Goal: Information Seeking & Learning: Learn about a topic

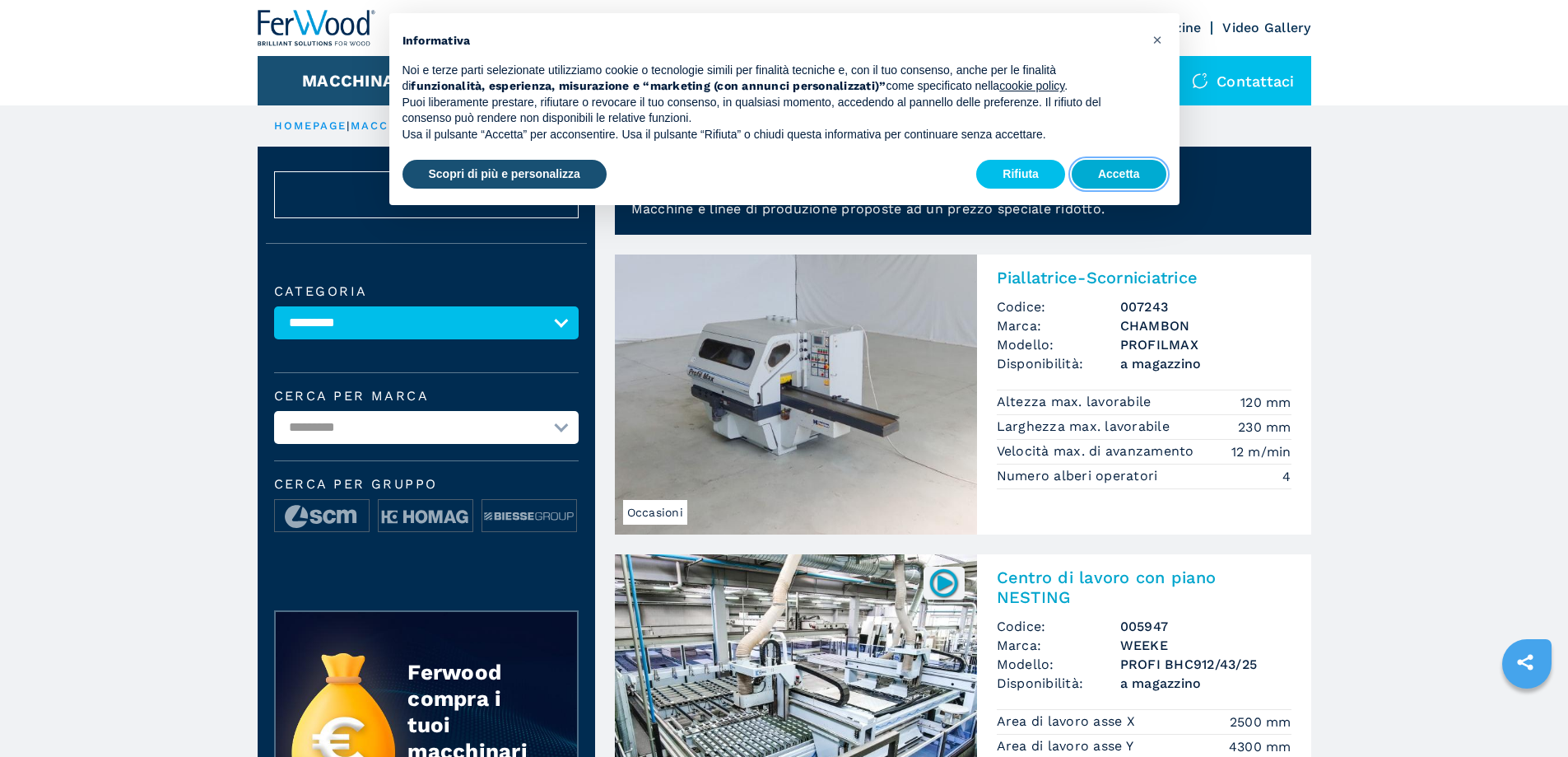
click at [1120, 177] on button "Accetta" at bounding box center [1119, 174] width 95 height 29
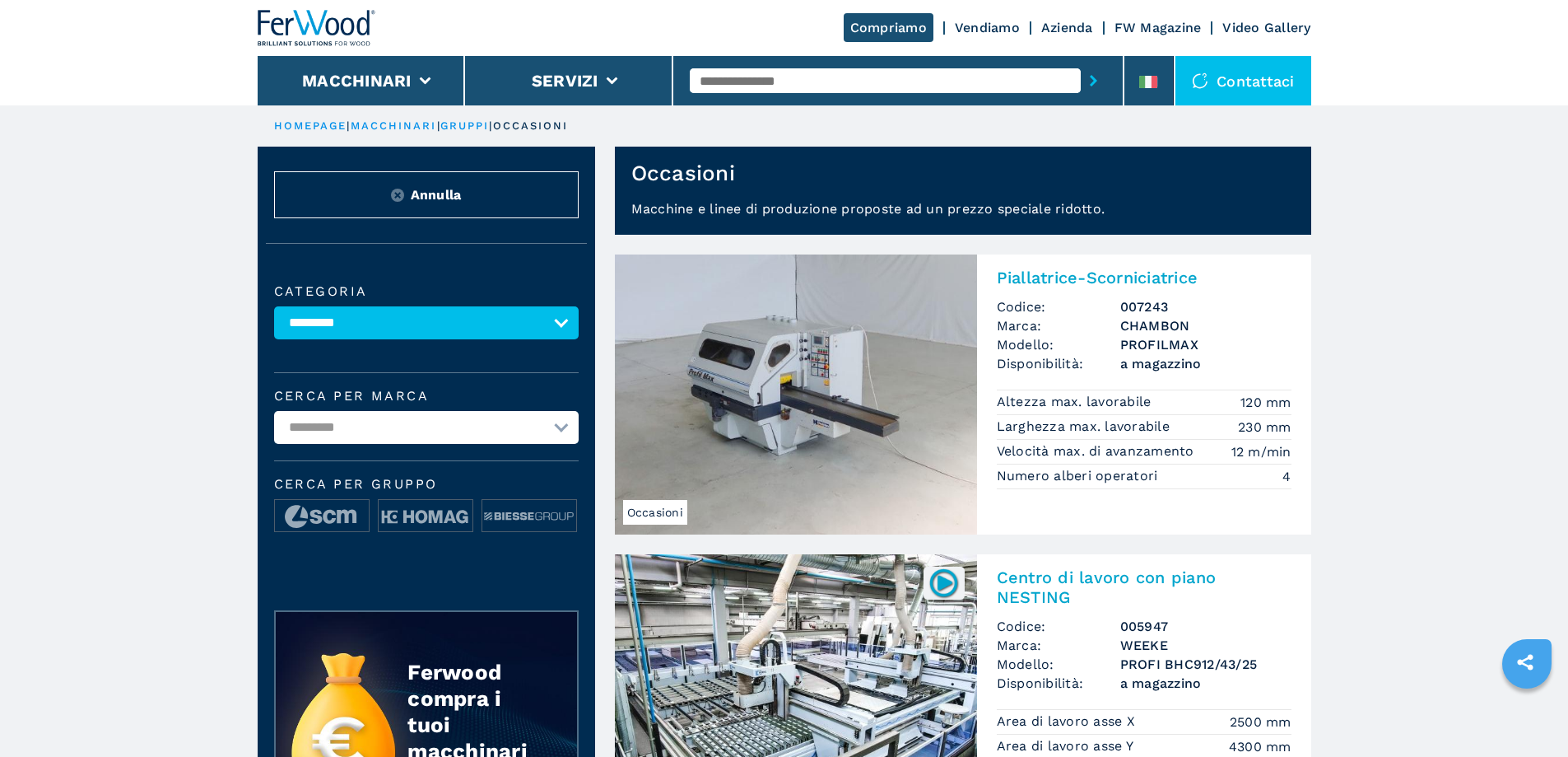
click at [840, 441] on img at bounding box center [795, 395] width 363 height 280
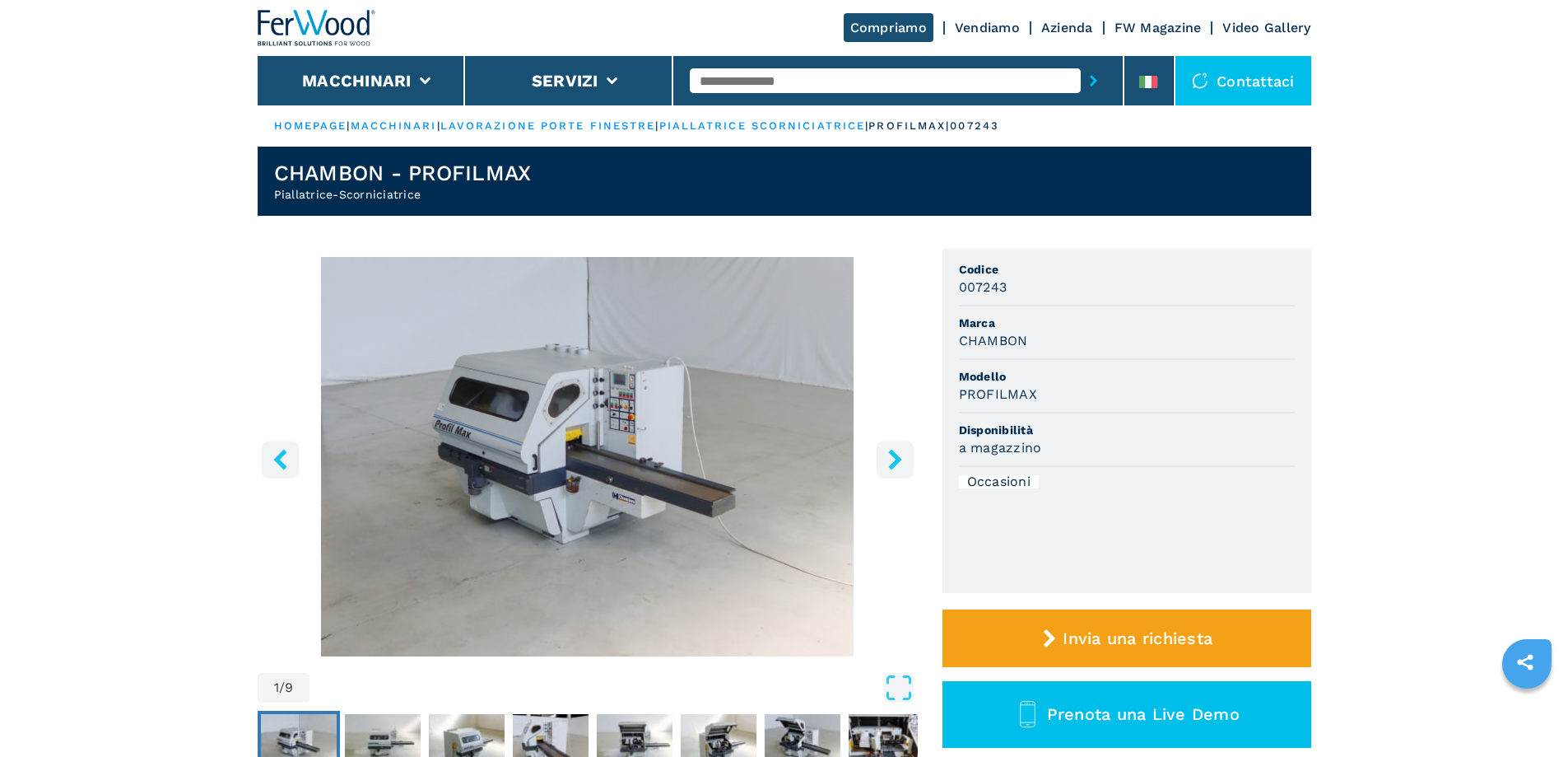
click at [898, 459] on icon "right-button" at bounding box center [895, 460] width 13 height 21
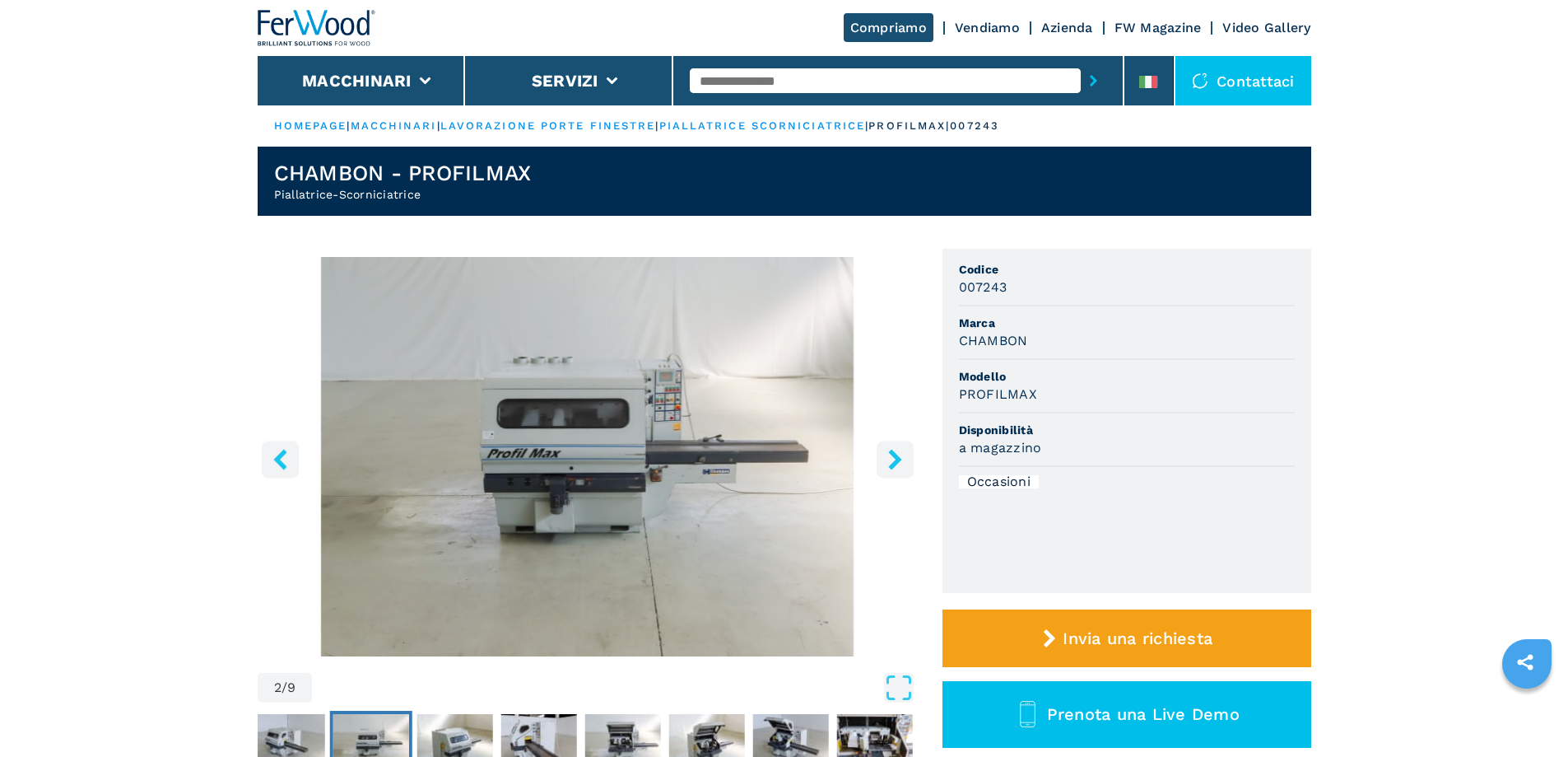
click at [895, 457] on icon "right-button" at bounding box center [895, 460] width 13 height 21
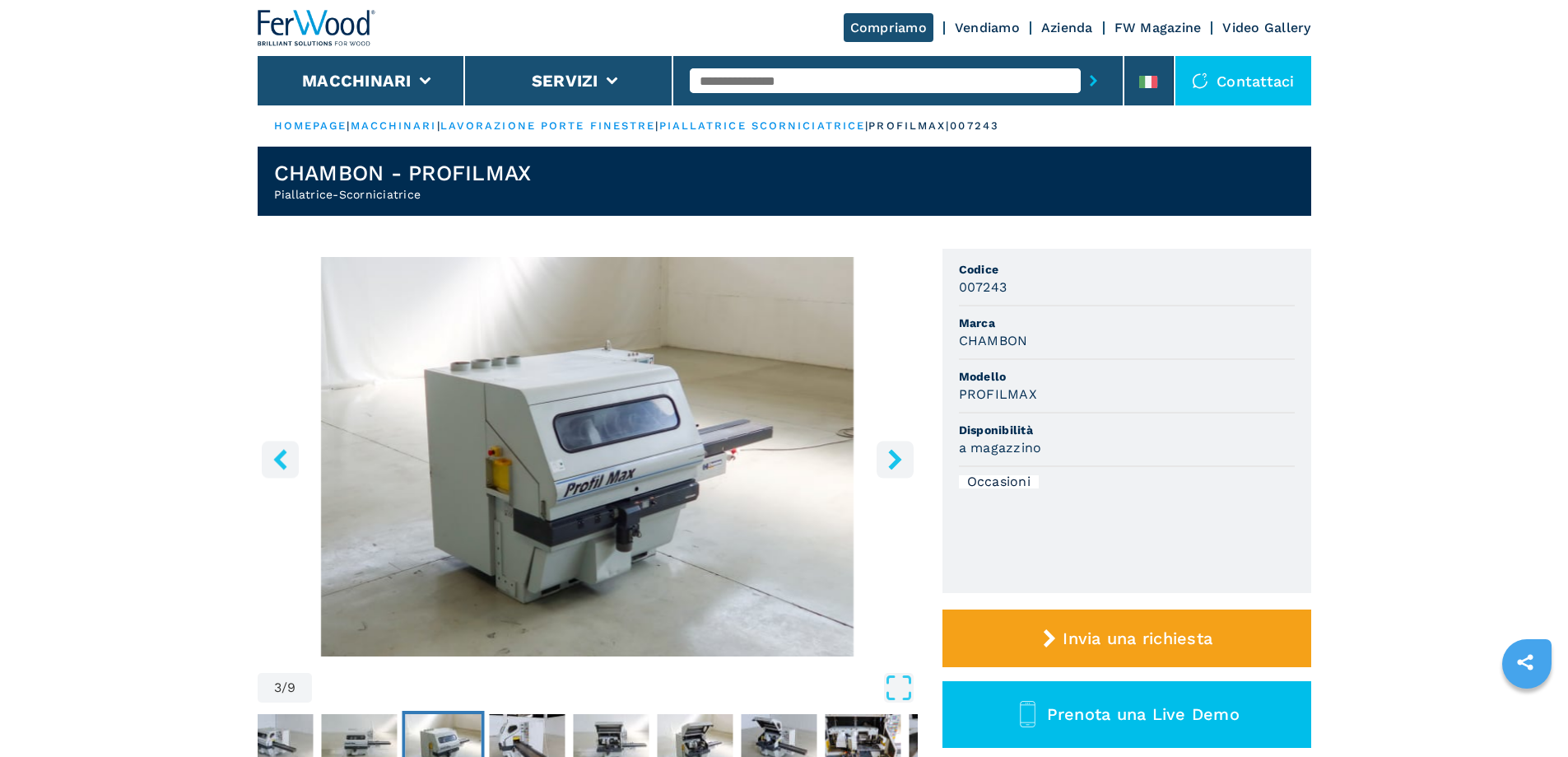
click at [892, 456] on icon "right-button" at bounding box center [895, 460] width 13 height 21
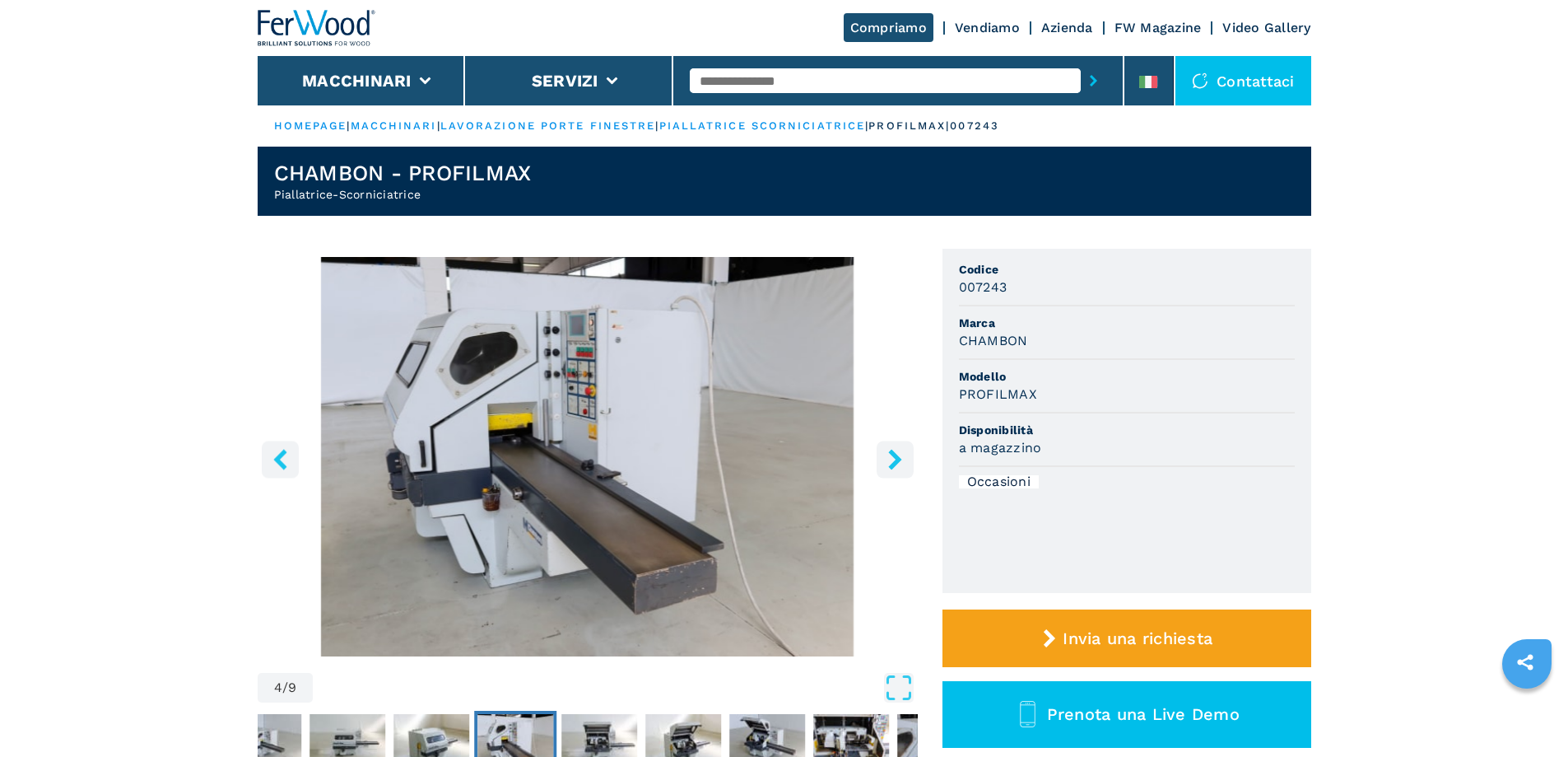
click at [889, 454] on icon "right-button" at bounding box center [896, 460] width 21 height 21
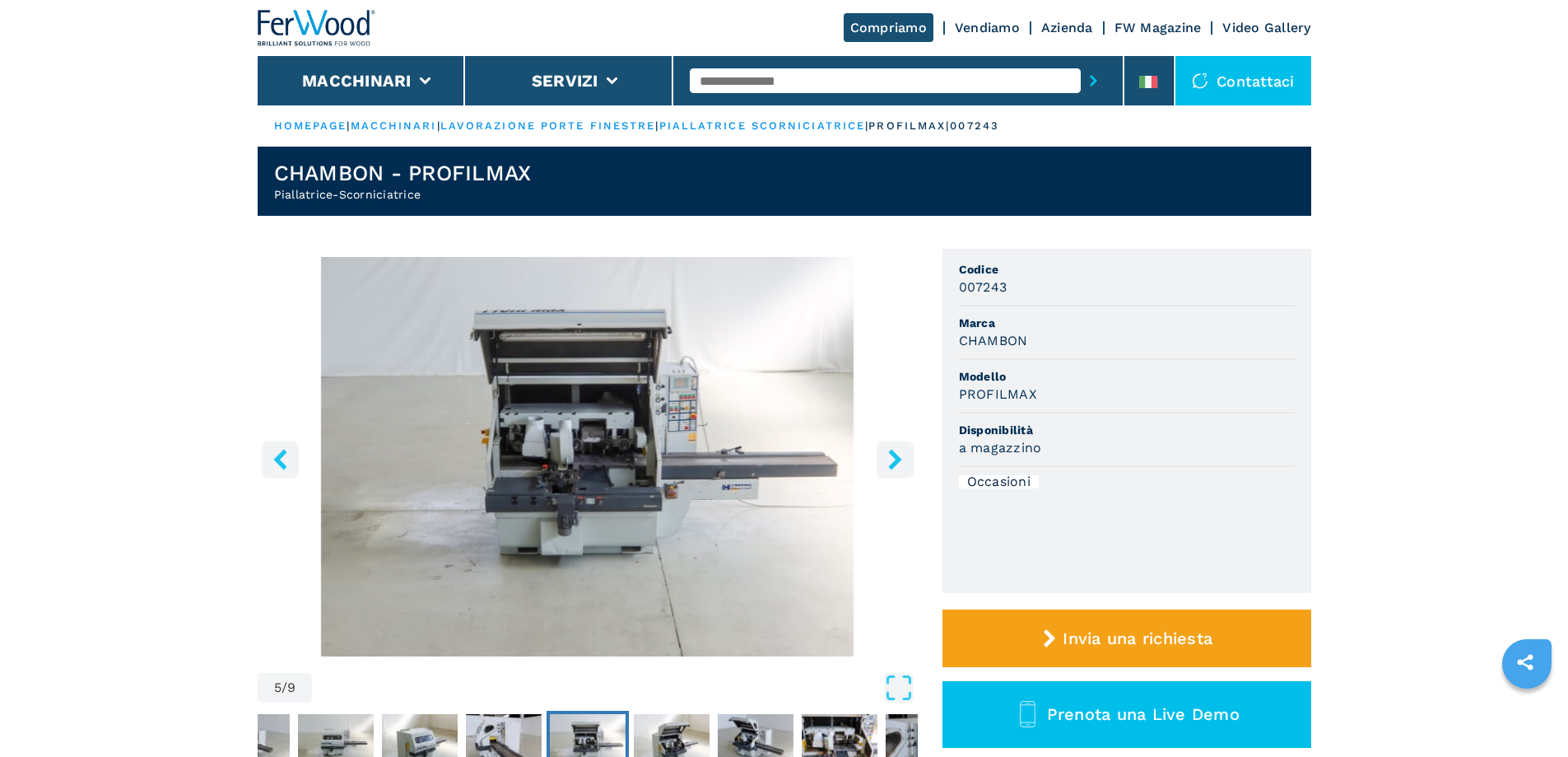
click at [887, 452] on icon "right-button" at bounding box center [896, 460] width 21 height 21
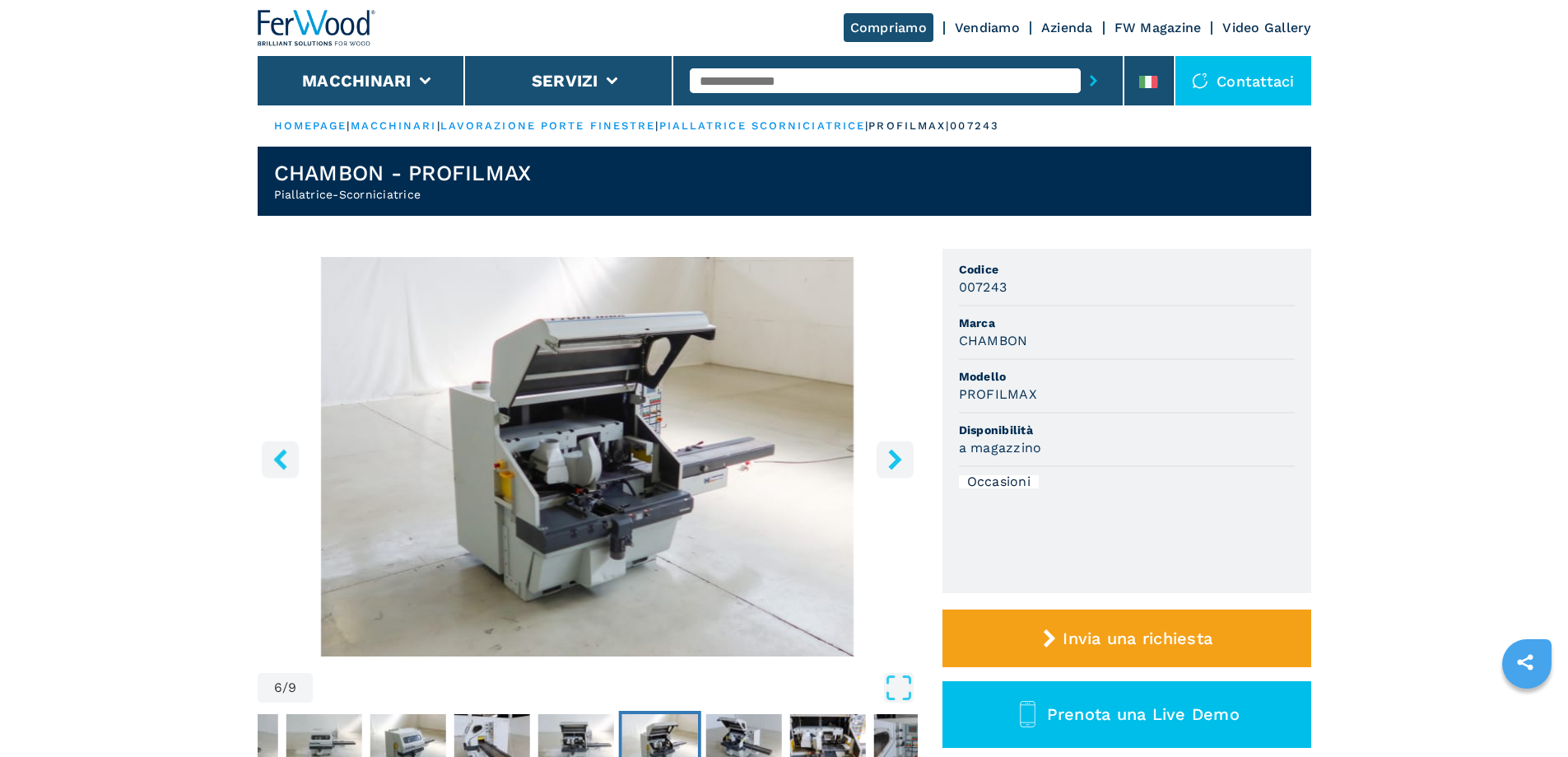
click at [1303, 413] on ul "Codice 007243 Marca CHAMBON Modello PROFILMAX Disponibilità a magazzino Occasio…" at bounding box center [1126, 421] width 368 height 344
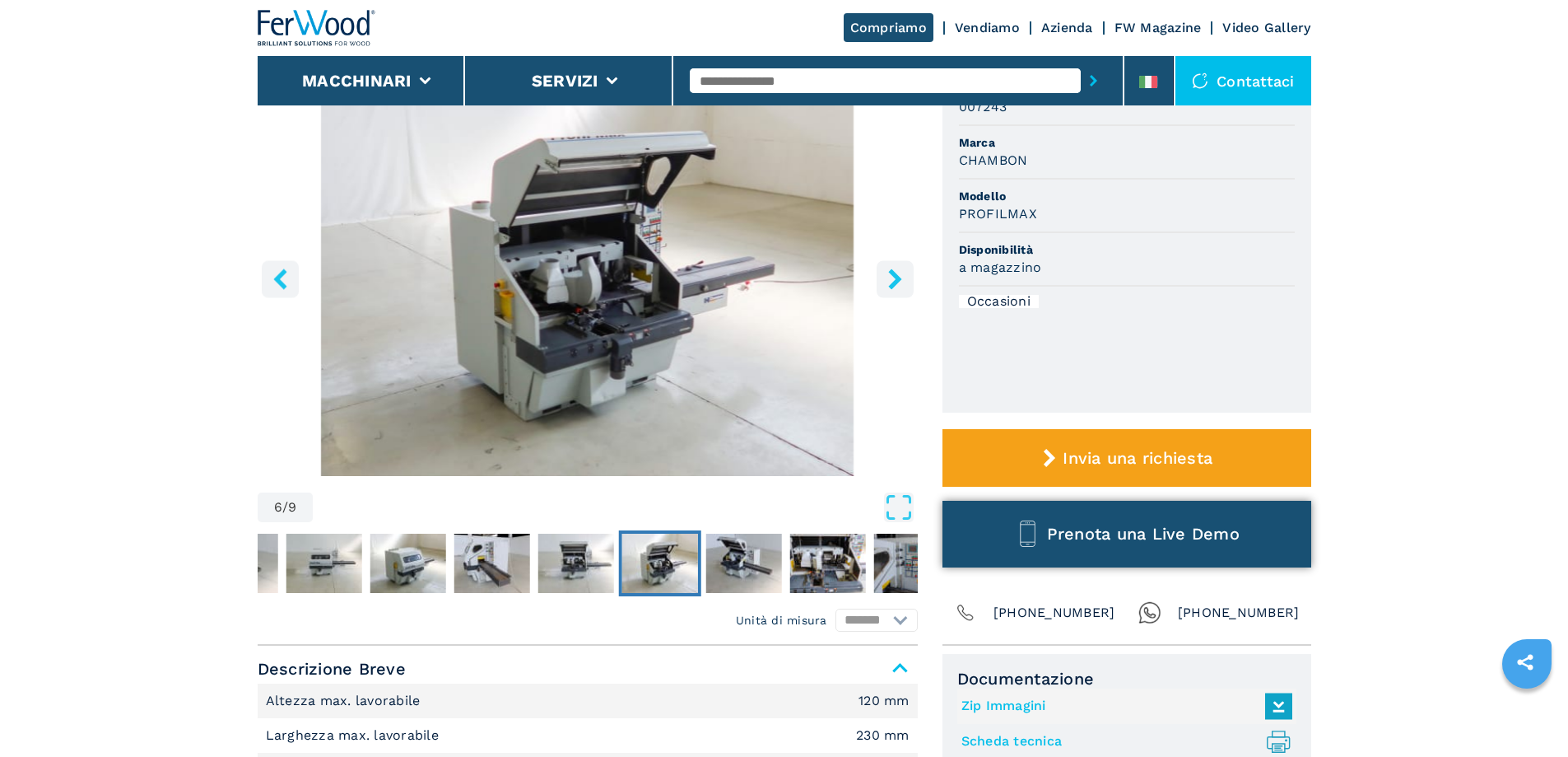
scroll to position [330, 0]
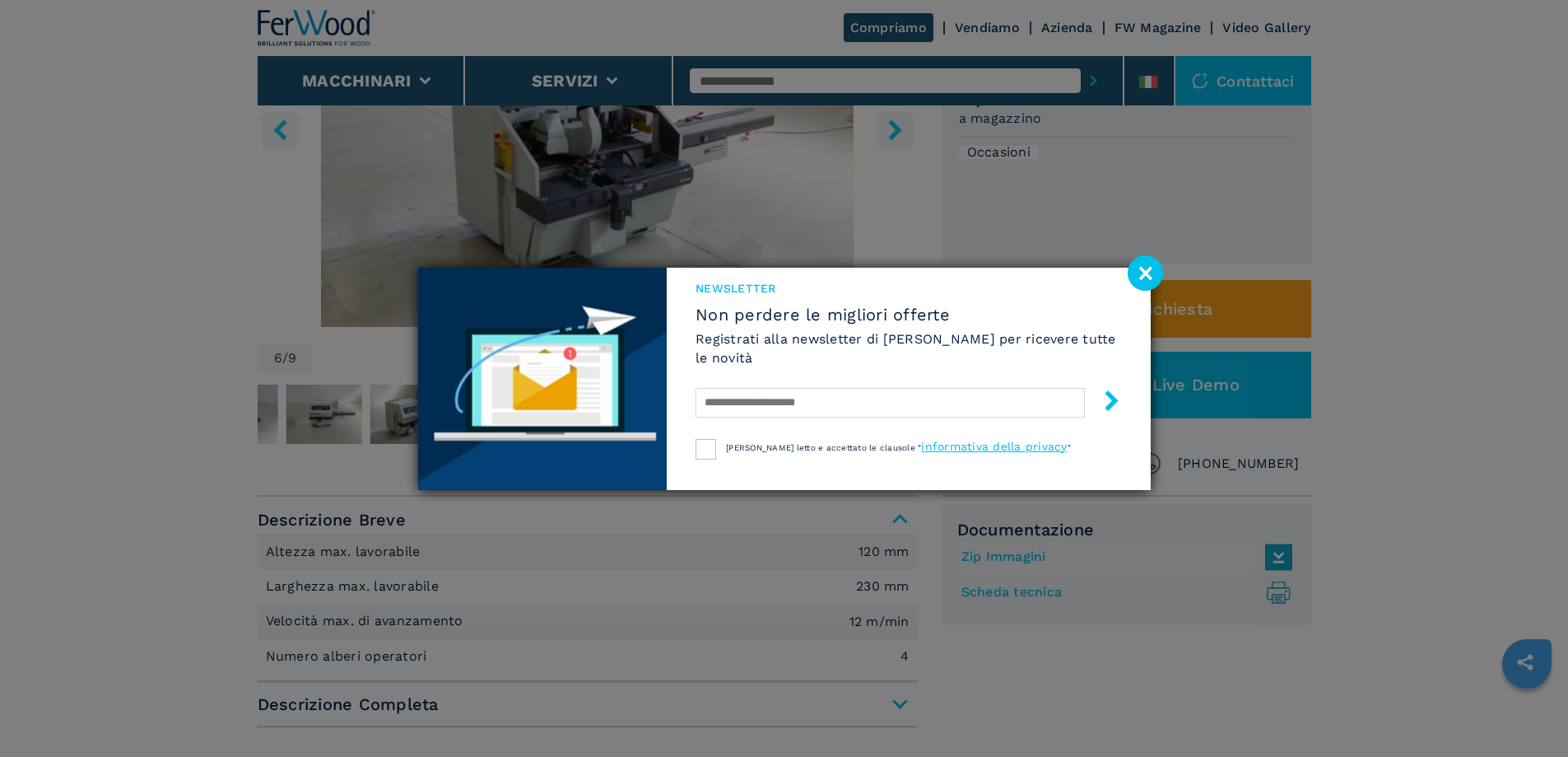
click at [1149, 266] on image at bounding box center [1145, 272] width 35 height 35
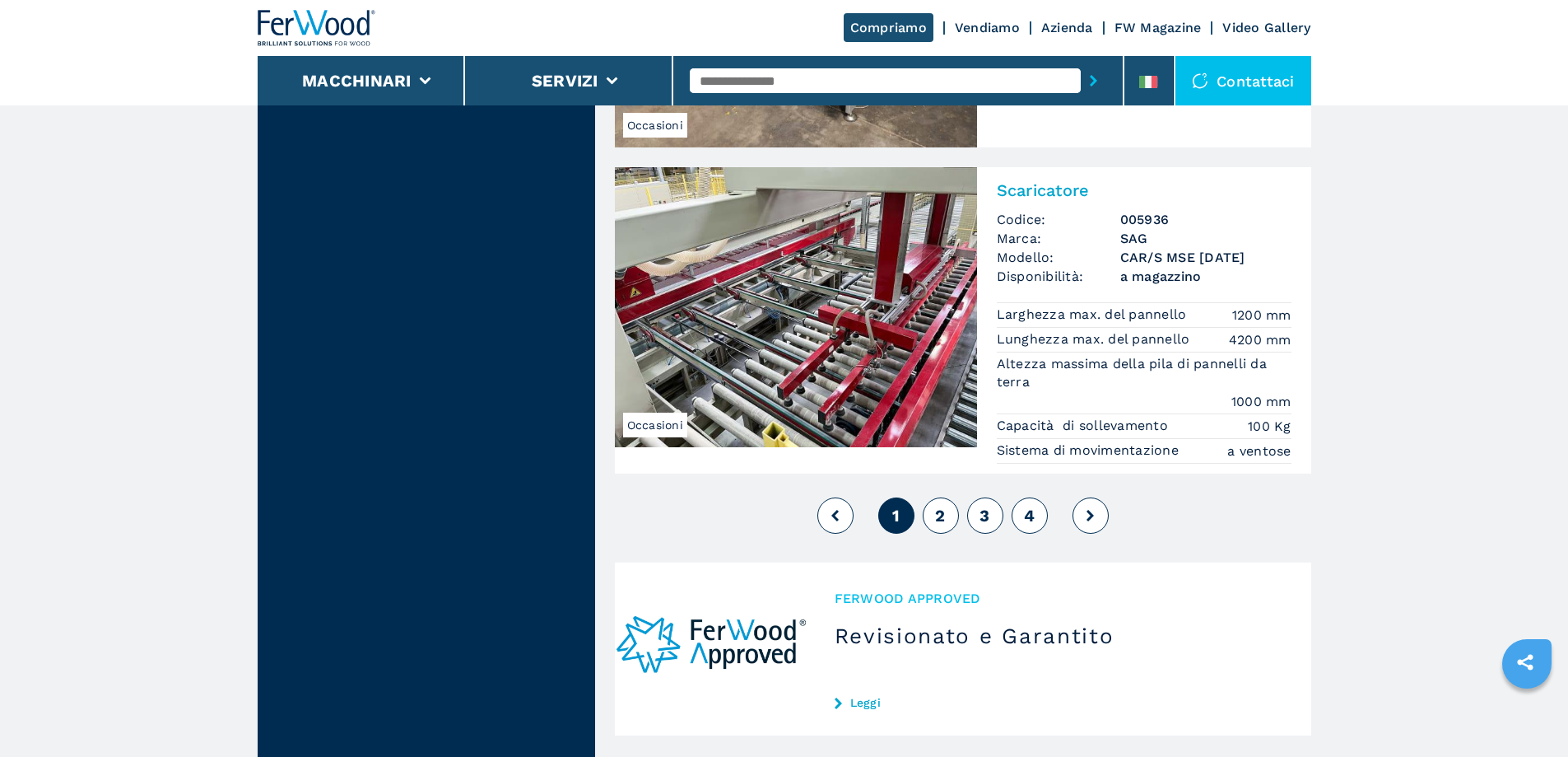
scroll to position [3954, 0]
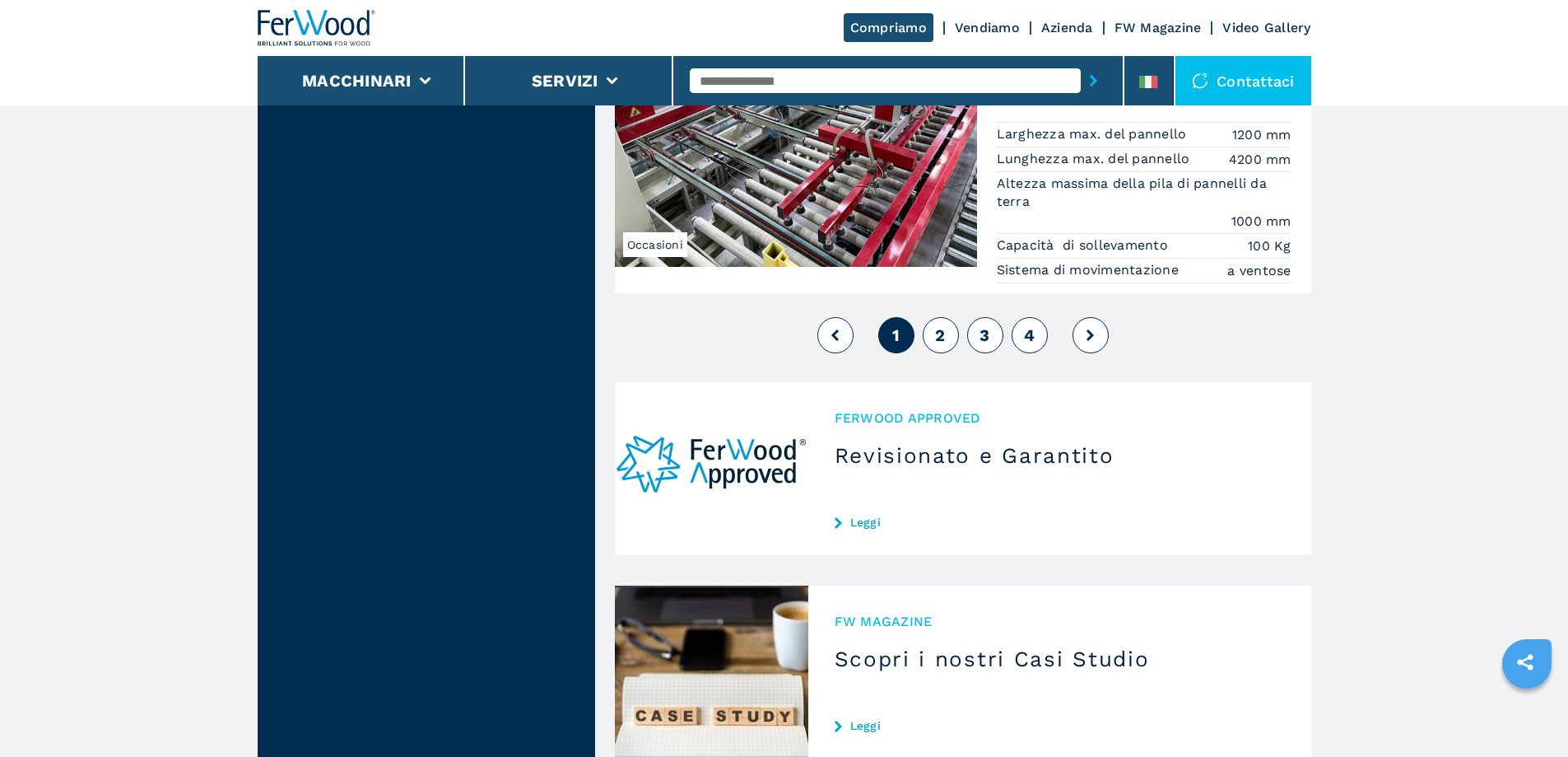
click at [942, 345] on span "2" at bounding box center [940, 334] width 9 height 20
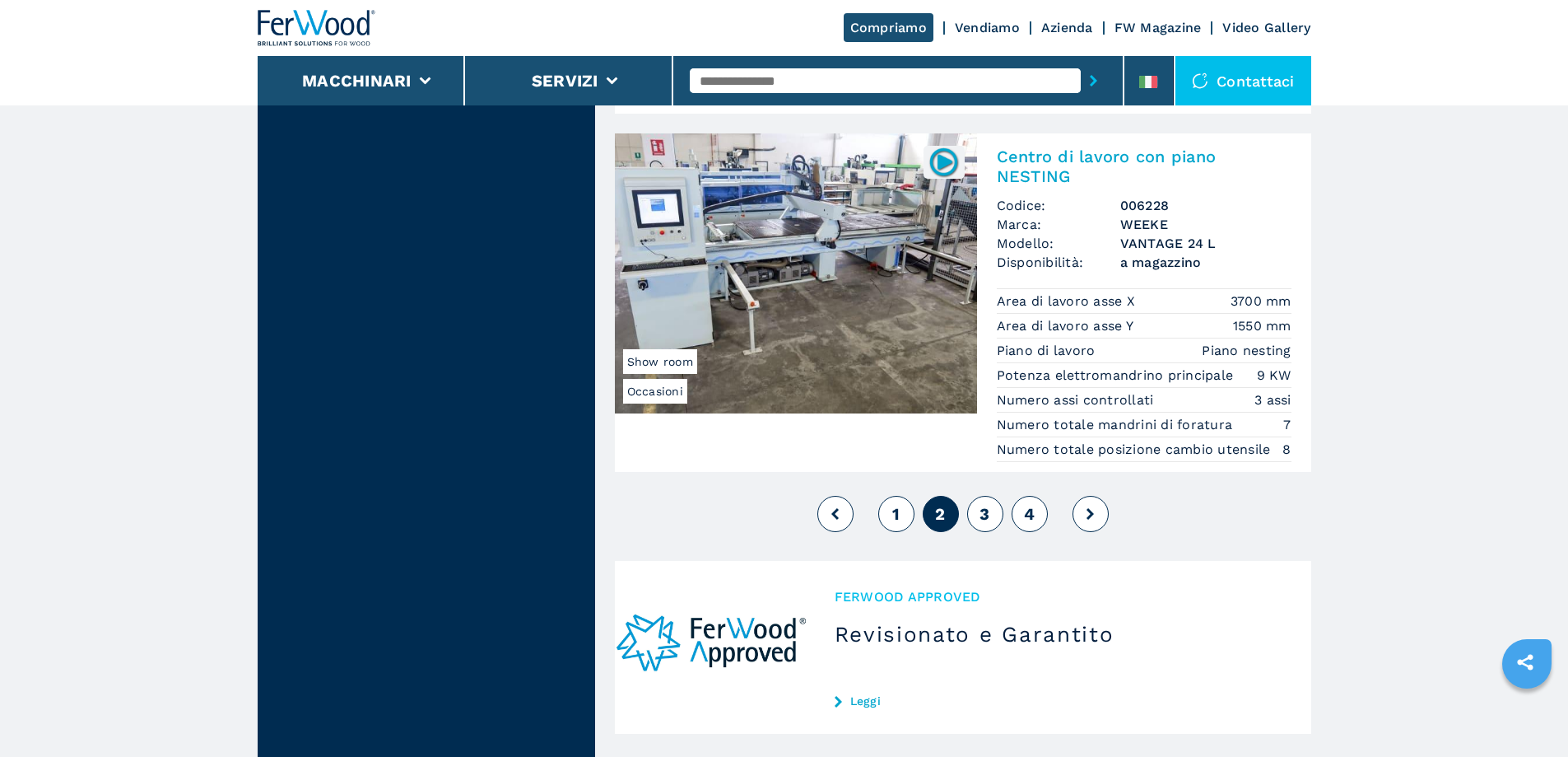
scroll to position [3954, 0]
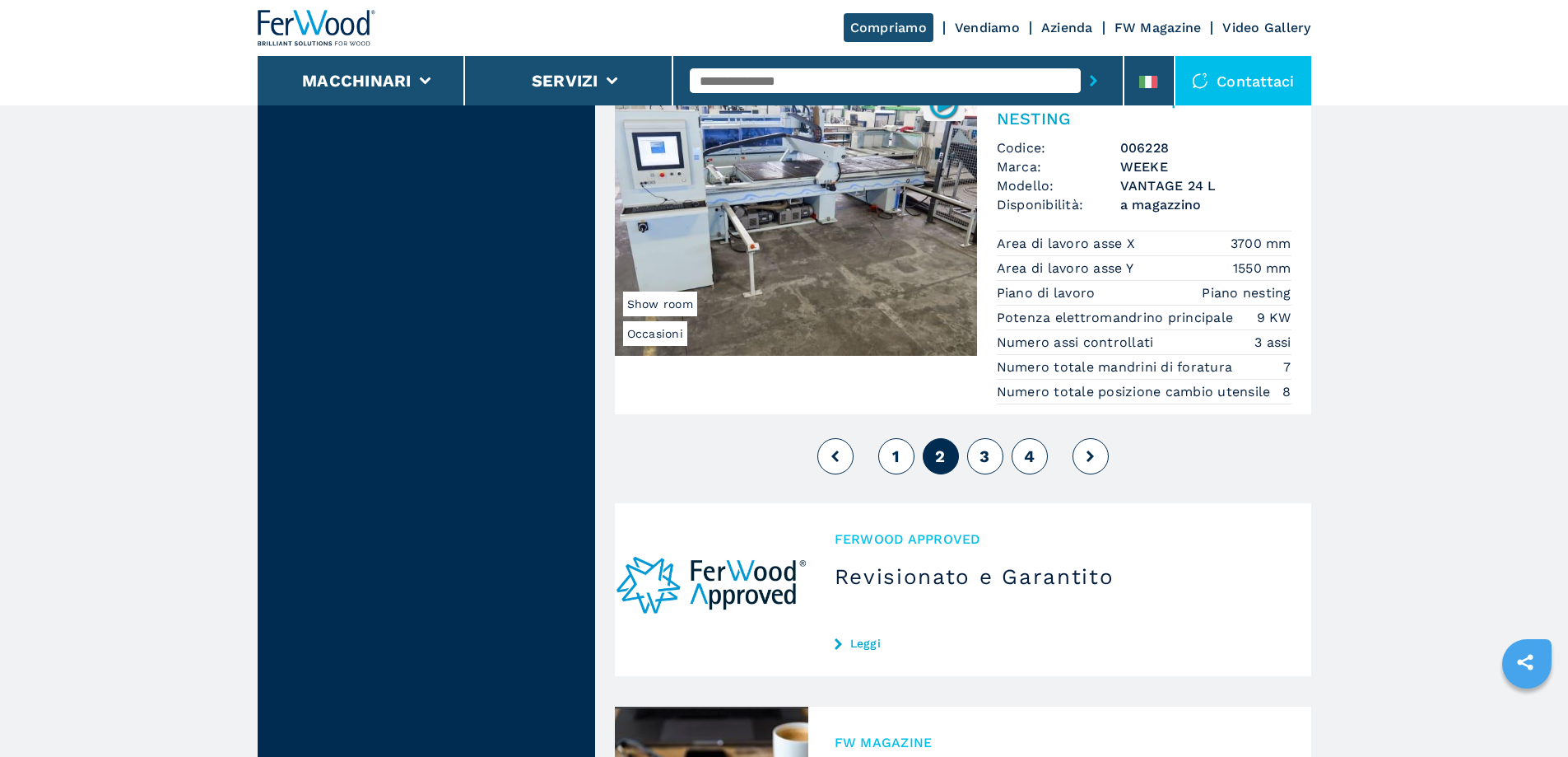
click at [989, 446] on span "3" at bounding box center [985, 456] width 9 height 20
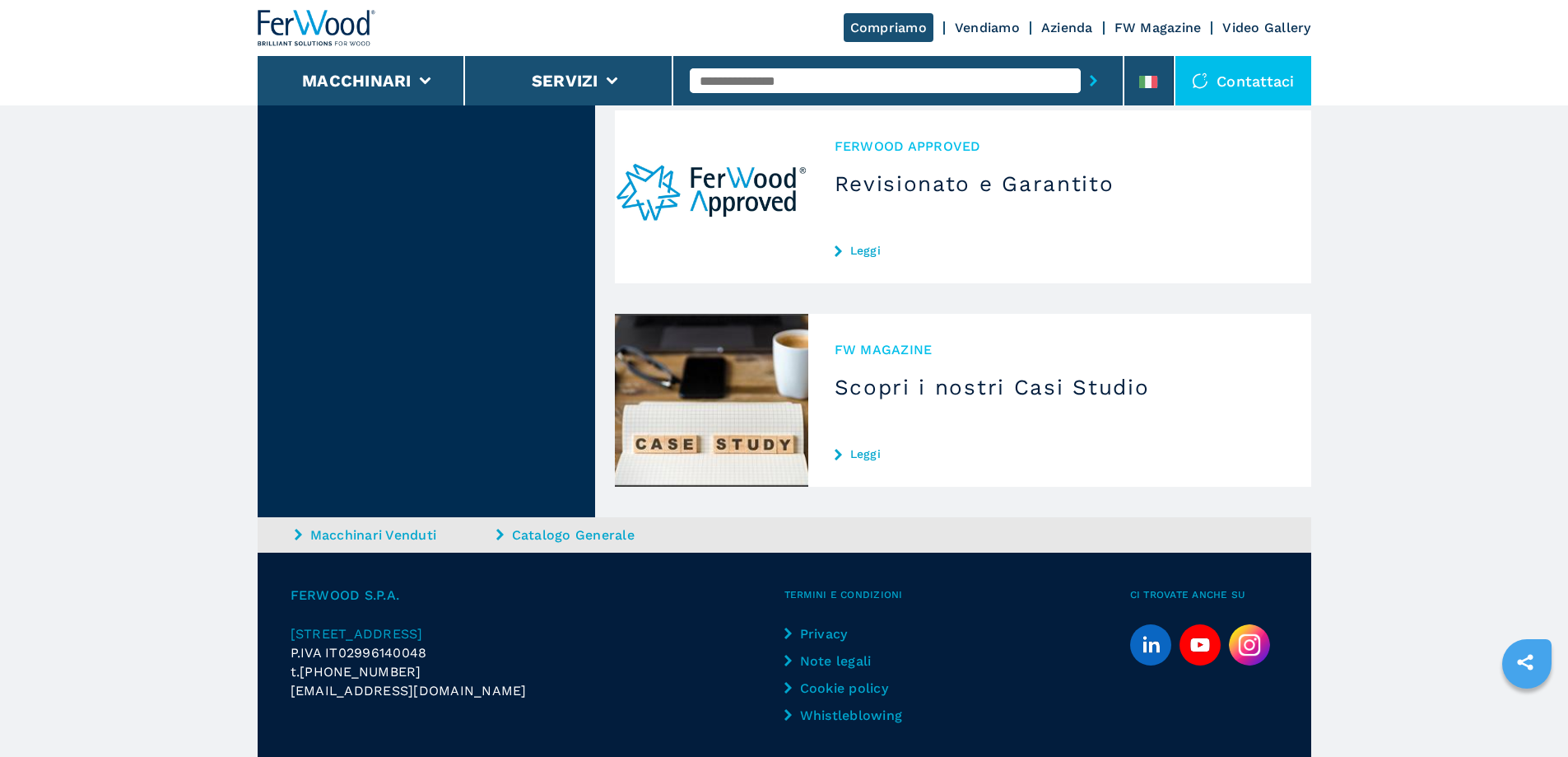
scroll to position [4576, 0]
